Goal: Information Seeking & Learning: Learn about a topic

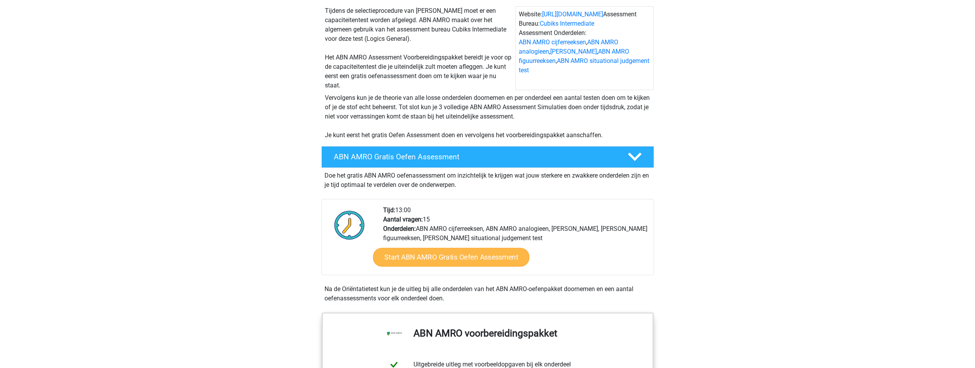
scroll to position [79, 0]
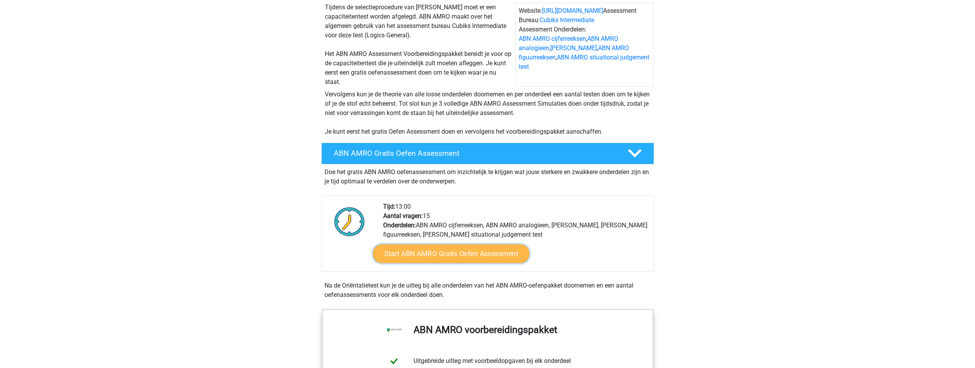
click at [428, 259] on link "Start ABN AMRO Gratis Oefen Assessment" at bounding box center [451, 253] width 157 height 19
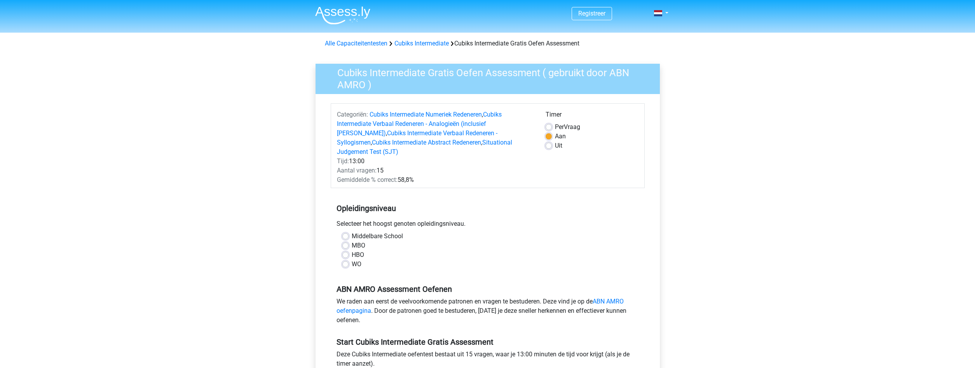
click at [349, 260] on div "WO" at bounding box center [487, 264] width 291 height 9
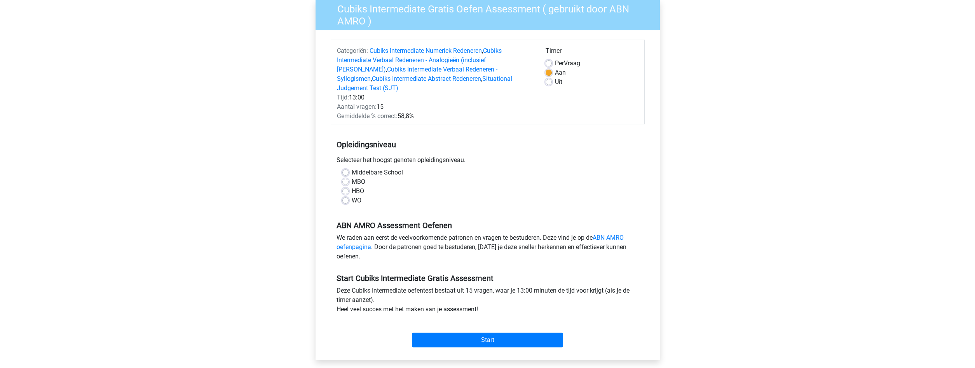
scroll to position [119, 0]
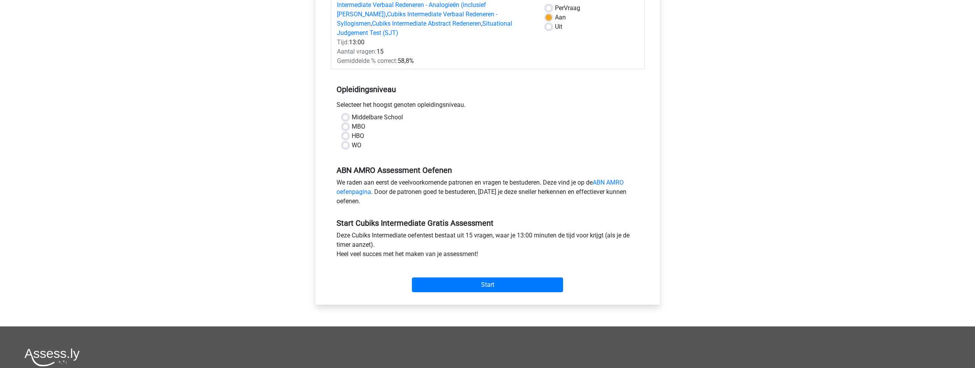
click at [352, 141] on label "WO" at bounding box center [357, 145] width 10 height 9
click at [344, 141] on input "WO" at bounding box center [345, 145] width 6 height 8
radio input "true"
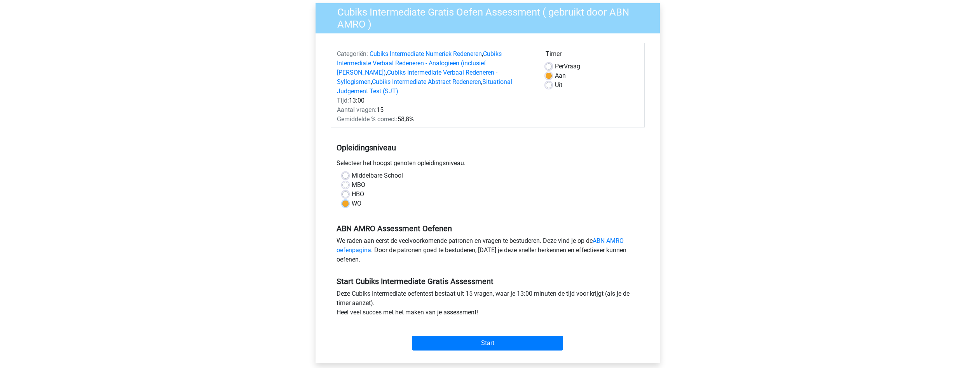
scroll to position [79, 0]
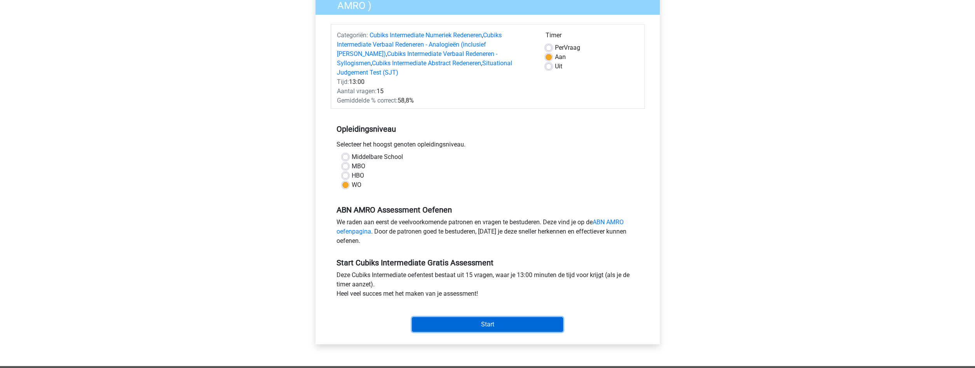
click at [457, 317] on input "Start" at bounding box center [487, 324] width 151 height 15
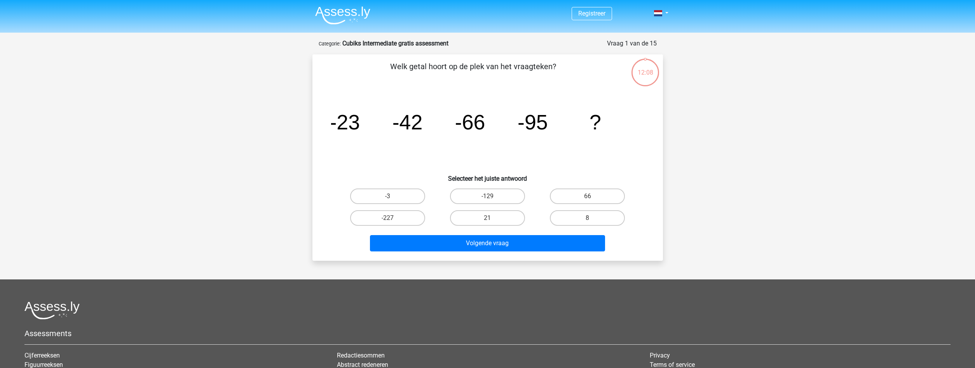
click at [489, 197] on input "-129" at bounding box center [489, 198] width 5 height 5
radio input "true"
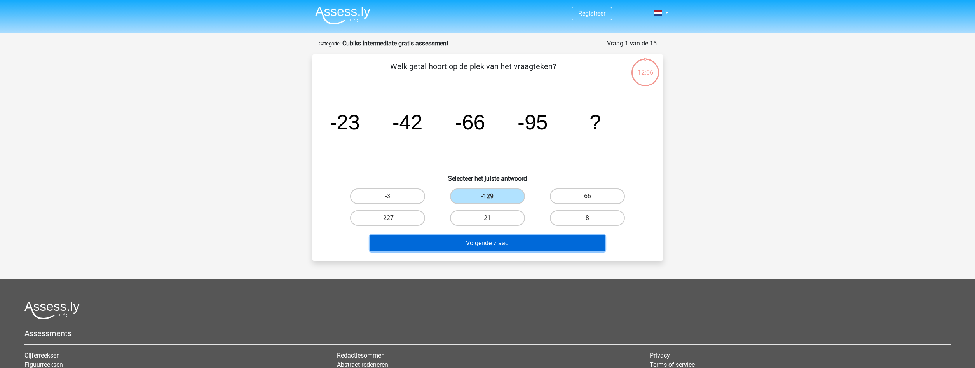
click at [482, 244] on button "Volgende vraag" at bounding box center [487, 243] width 235 height 16
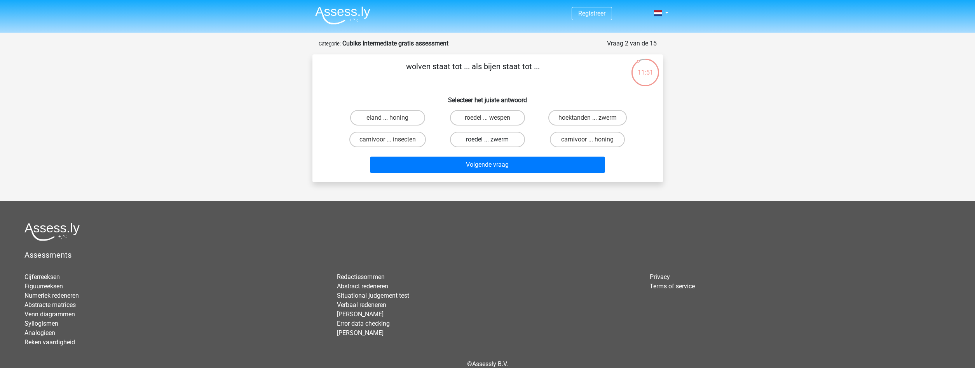
click at [473, 141] on label "roedel ... zwerm" at bounding box center [487, 140] width 75 height 16
click at [487, 141] on input "roedel ... zwerm" at bounding box center [489, 142] width 5 height 5
radio input "true"
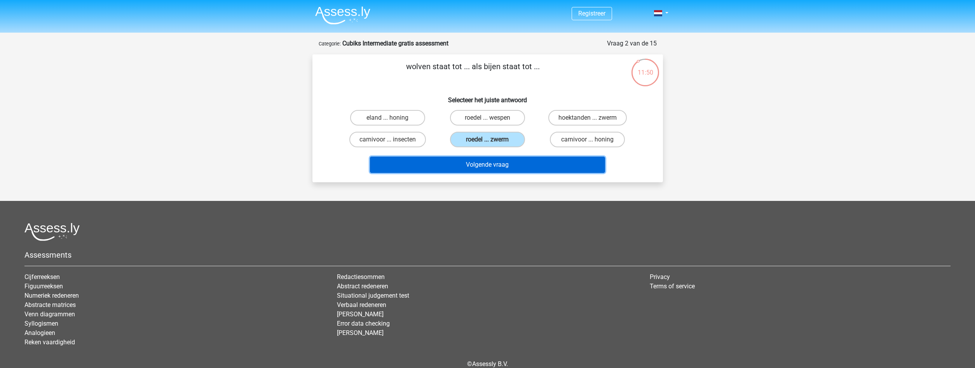
click at [474, 166] on button "Volgende vraag" at bounding box center [487, 165] width 235 height 16
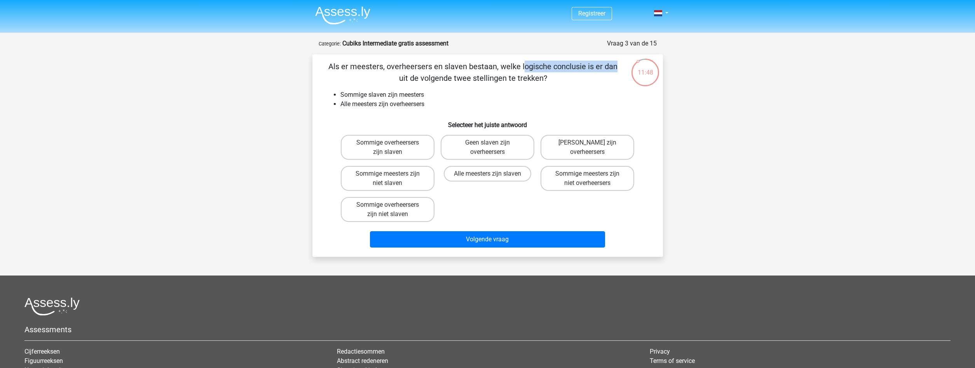
drag, startPoint x: 390, startPoint y: 70, endPoint x: 456, endPoint y: 73, distance: 65.7
click at [456, 73] on p "Als er meesters, overheersers en slaven bestaan, welke logische conclusie is er…" at bounding box center [473, 72] width 297 height 23
click at [517, 80] on p "Als er meesters, overheersers en slaven bestaan, welke logische conclusie is er…" at bounding box center [473, 72] width 297 height 23
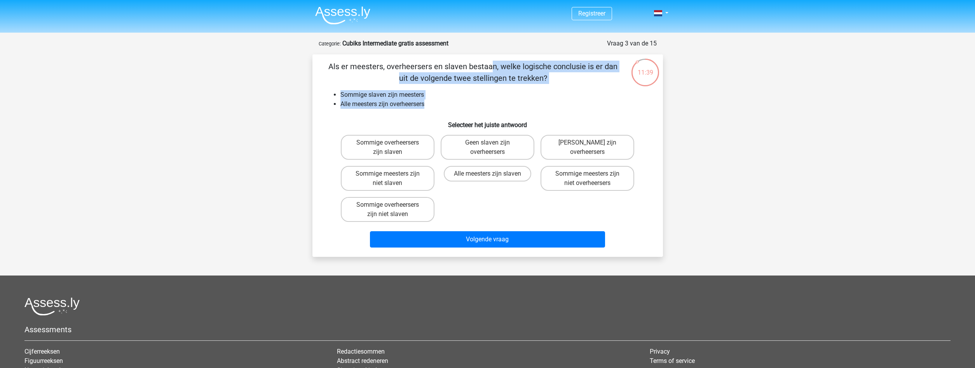
drag, startPoint x: 335, startPoint y: 65, endPoint x: 442, endPoint y: 111, distance: 116.1
click at [442, 111] on div "Als er meesters, overheersers en slaven bestaan, welke logische conclusie is er…" at bounding box center [488, 156] width 344 height 190
copy div "Als er meesters, overheersers en slaven bestaan, welke logische conclusie is er…"
drag, startPoint x: 393, startPoint y: 152, endPoint x: 317, endPoint y: 117, distance: 84.1
click at [317, 117] on div "Als er meesters, overheersers en slaven bestaan, welke logische conclusie is er…" at bounding box center [488, 156] width 344 height 190
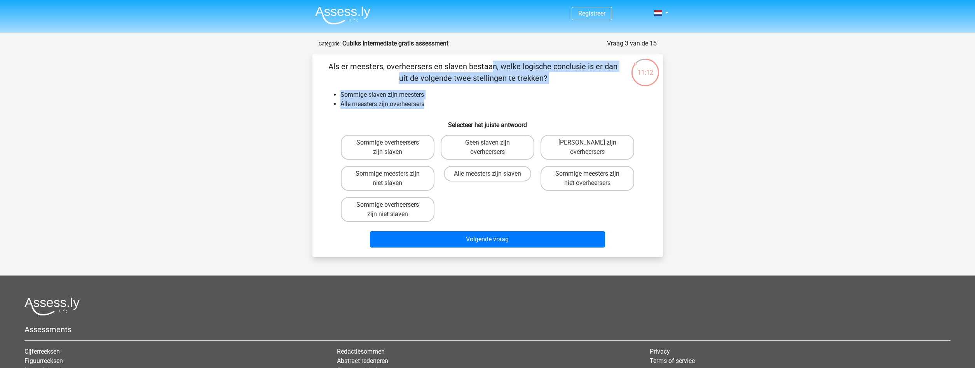
click at [366, 94] on li "Sommige slaven zijn meesters" at bounding box center [495, 94] width 310 height 9
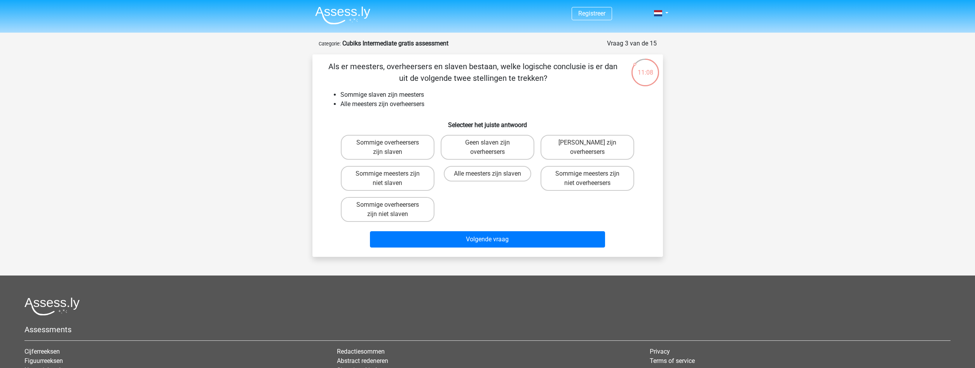
drag, startPoint x: 322, startPoint y: 61, endPoint x: 523, endPoint y: 212, distance: 251.8
click at [523, 212] on div "Als er meesters, overheersers en slaven bestaan, welke logische conclusie is er…" at bounding box center [488, 156] width 344 height 190
click at [523, 212] on div "Sommige overheersers zijn slaven Geen slaven zijn overheersers Geen meesters zi…" at bounding box center [488, 178] width 300 height 93
drag, startPoint x: 361, startPoint y: 97, endPoint x: 397, endPoint y: 97, distance: 35.8
click at [397, 97] on li "Sommige slaven zijn meesters" at bounding box center [495, 94] width 310 height 9
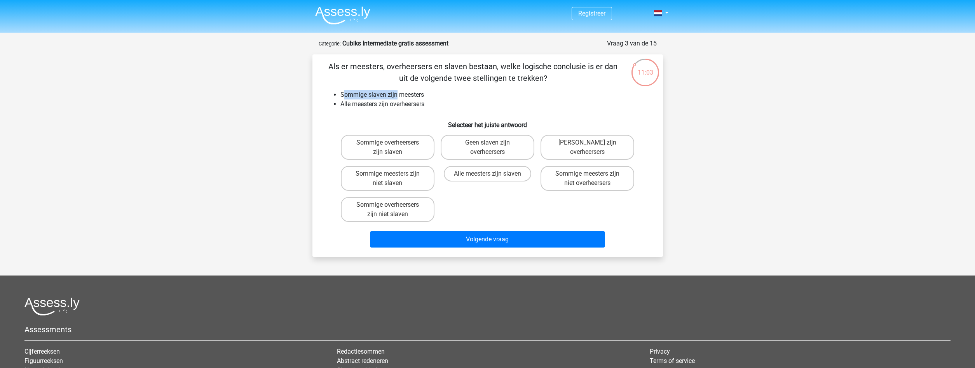
click at [397, 97] on li "Sommige slaven zijn meesters" at bounding box center [495, 94] width 310 height 9
click at [370, 154] on label "Sommige overheersers zijn slaven" at bounding box center [388, 147] width 94 height 25
click at [387, 148] on input "Sommige overheersers zijn slaven" at bounding box center [389, 145] width 5 height 5
radio input "true"
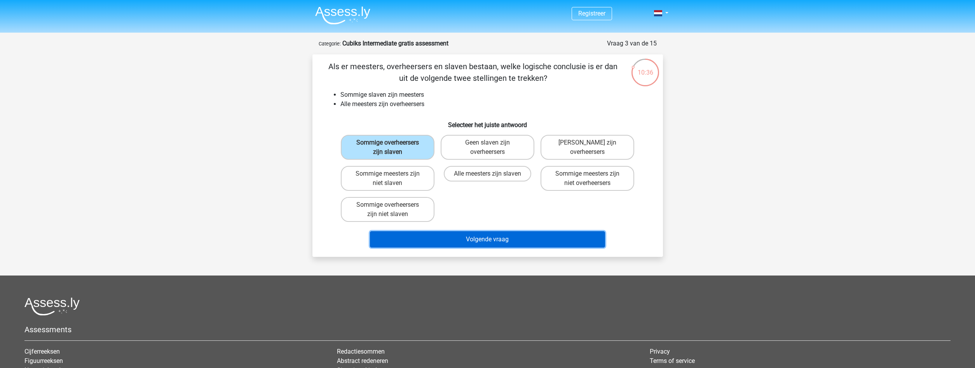
click at [468, 241] on button "Volgende vraag" at bounding box center [487, 239] width 235 height 16
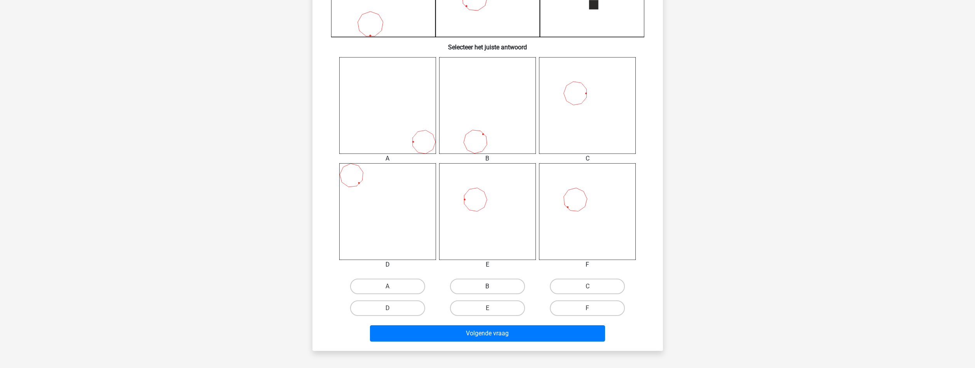
scroll to position [277, 0]
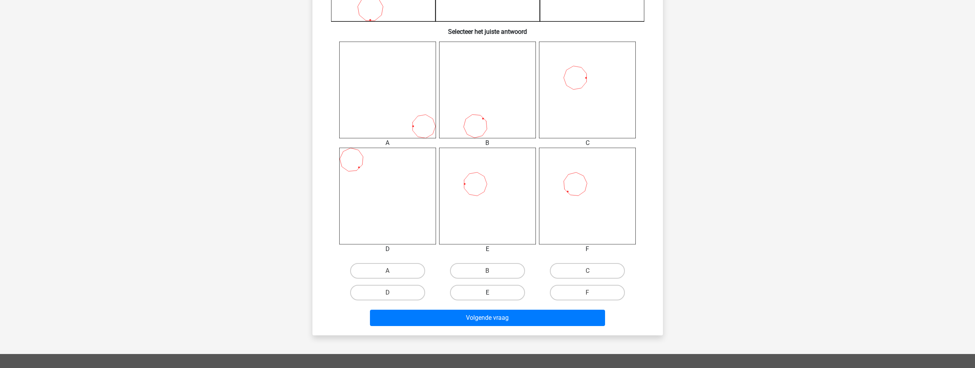
click at [507, 295] on label "E" at bounding box center [487, 293] width 75 height 16
click at [492, 295] on input "E" at bounding box center [489, 295] width 5 height 5
radio input "true"
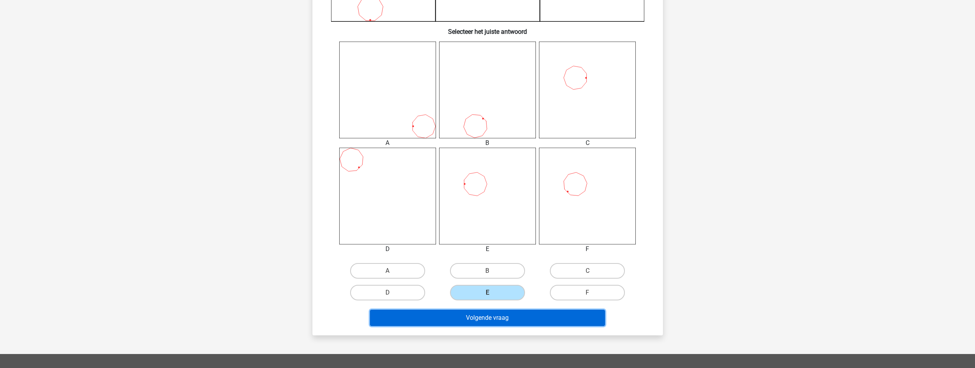
click at [506, 323] on button "Volgende vraag" at bounding box center [487, 318] width 235 height 16
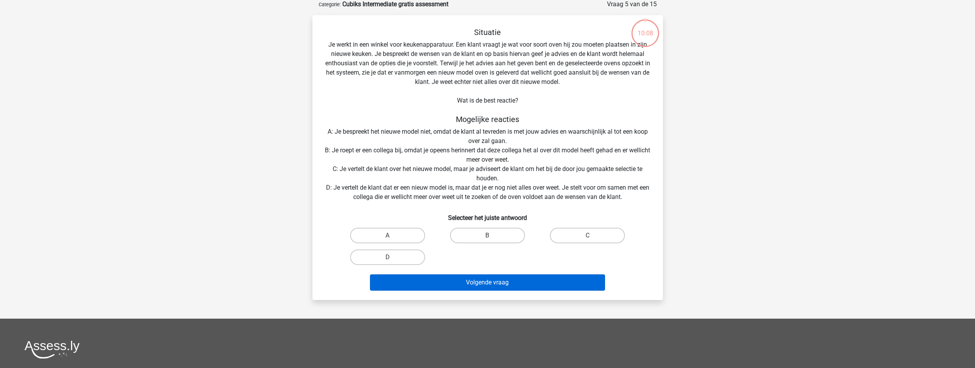
scroll to position [0, 0]
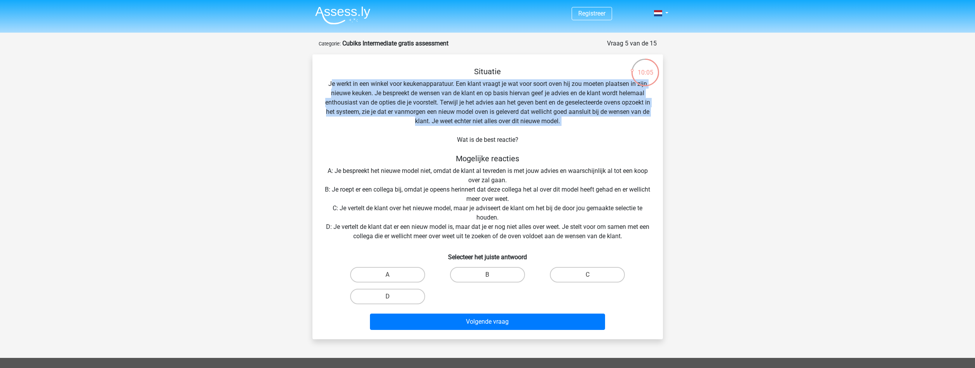
drag, startPoint x: 401, startPoint y: 84, endPoint x: 556, endPoint y: 127, distance: 160.5
click at [556, 127] on div "Situatie Je werkt in een winkel voor keukenapparatuur. Een klant vraagt je wat …" at bounding box center [488, 200] width 344 height 266
click at [328, 12] on img at bounding box center [342, 15] width 55 height 18
